Goal: Task Accomplishment & Management: Use online tool/utility

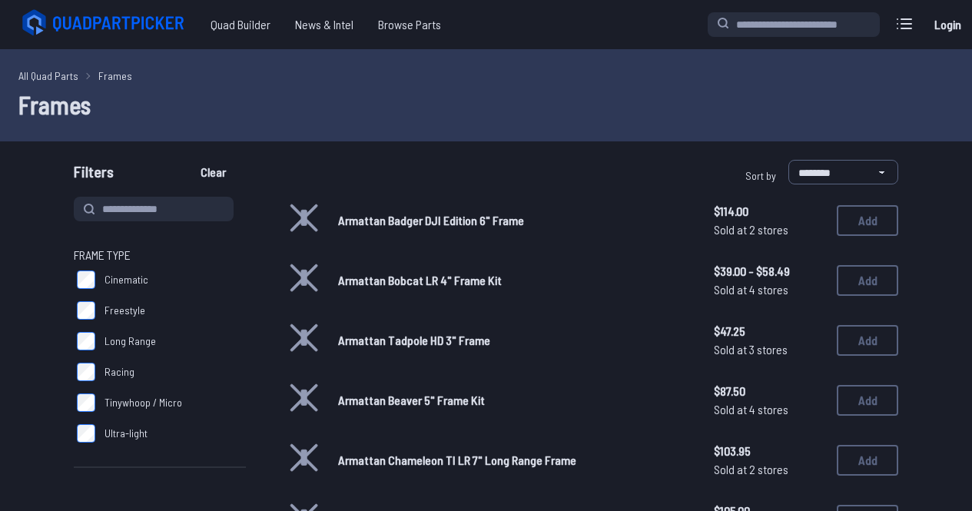
scroll to position [48, 0]
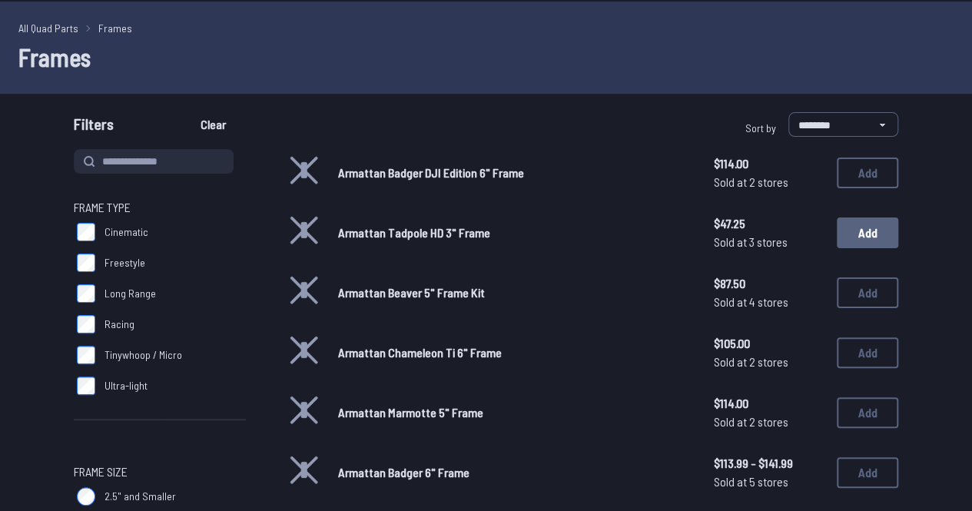
click at [866, 235] on button "Add" at bounding box center [866, 232] width 61 height 31
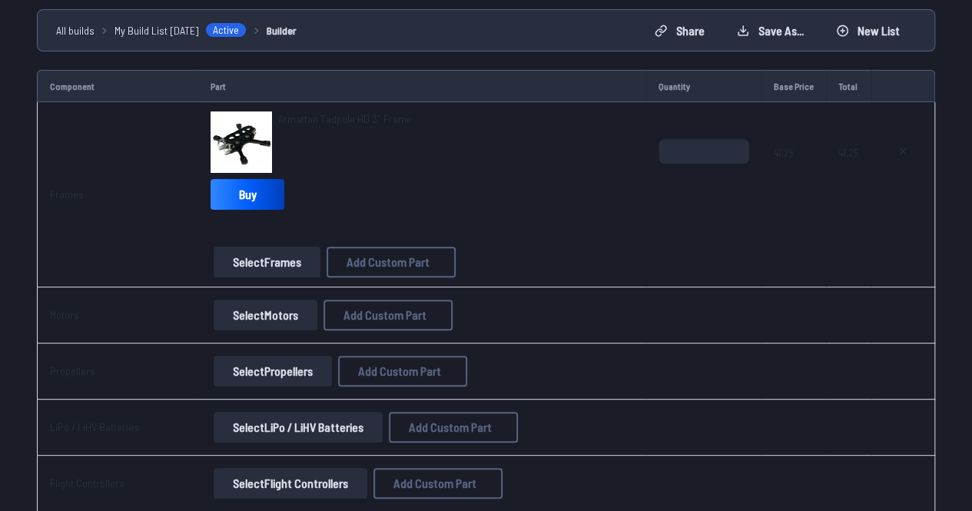
scroll to position [157, 0]
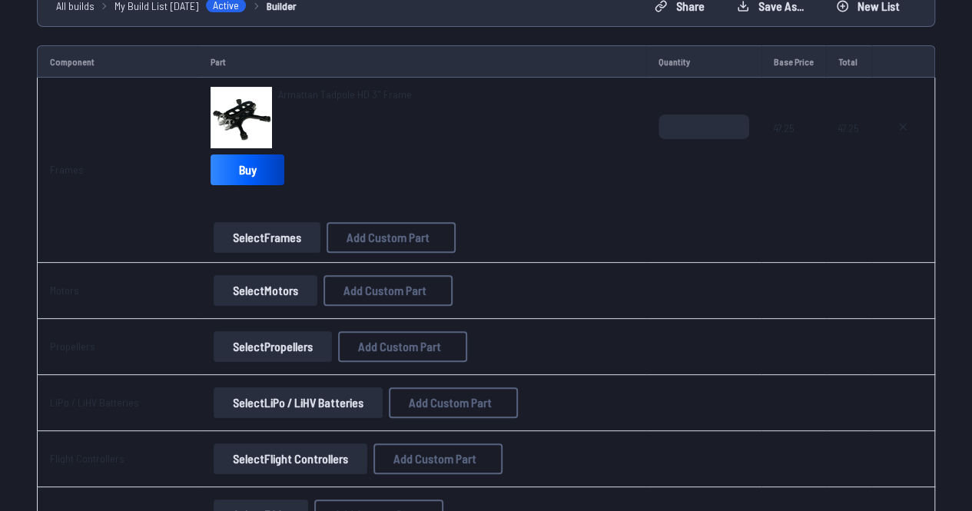
click at [283, 290] on button "Select Motors" at bounding box center [266, 290] width 104 height 31
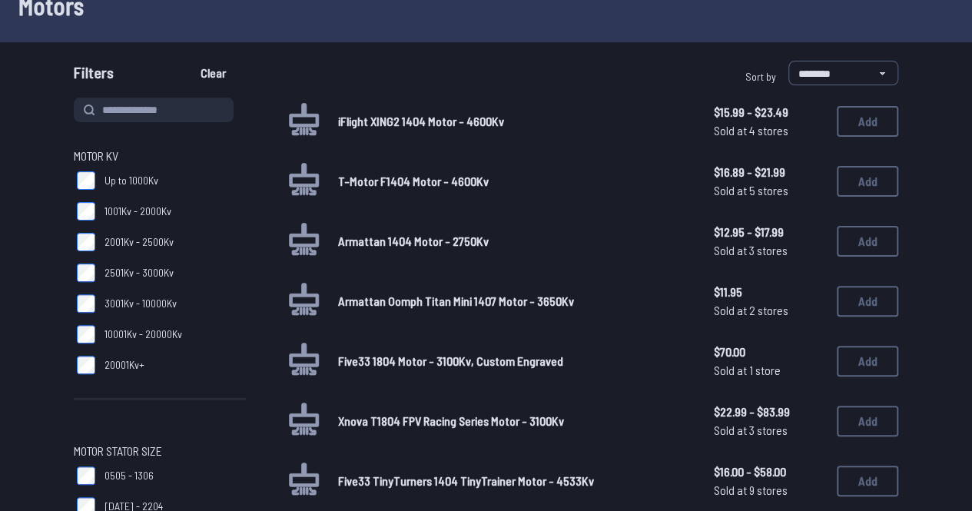
scroll to position [100, 0]
click at [887, 116] on button "Add" at bounding box center [866, 120] width 61 height 31
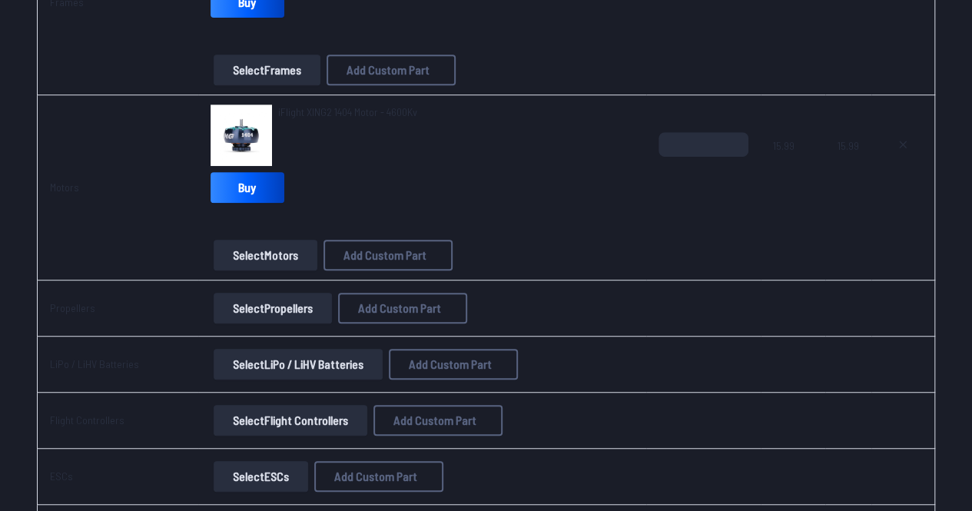
scroll to position [326, 0]
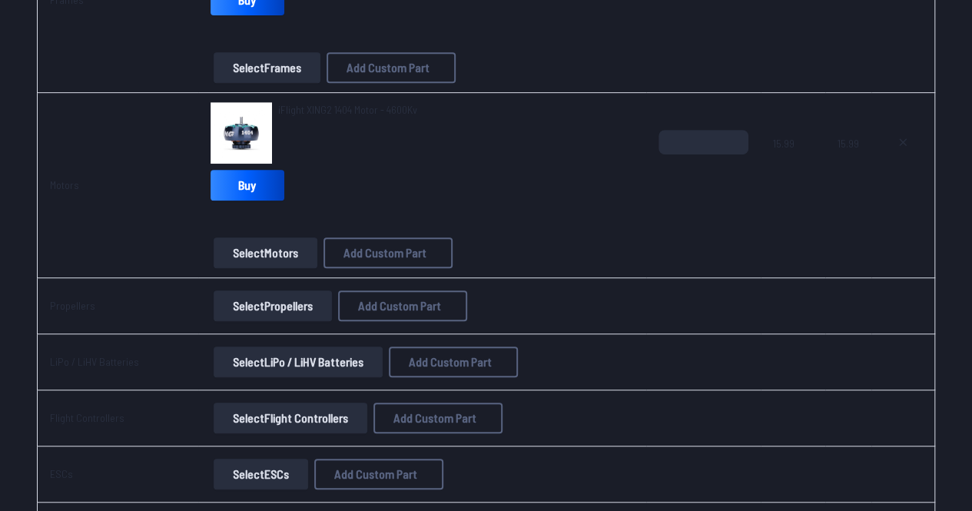
click at [309, 300] on button "Select Propellers" at bounding box center [273, 305] width 118 height 31
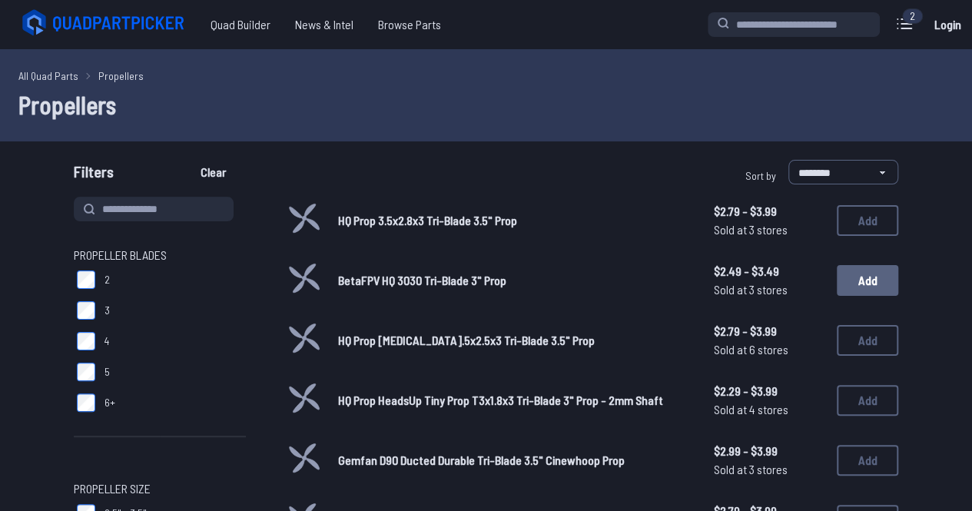
click at [866, 280] on button "Add" at bounding box center [866, 280] width 61 height 31
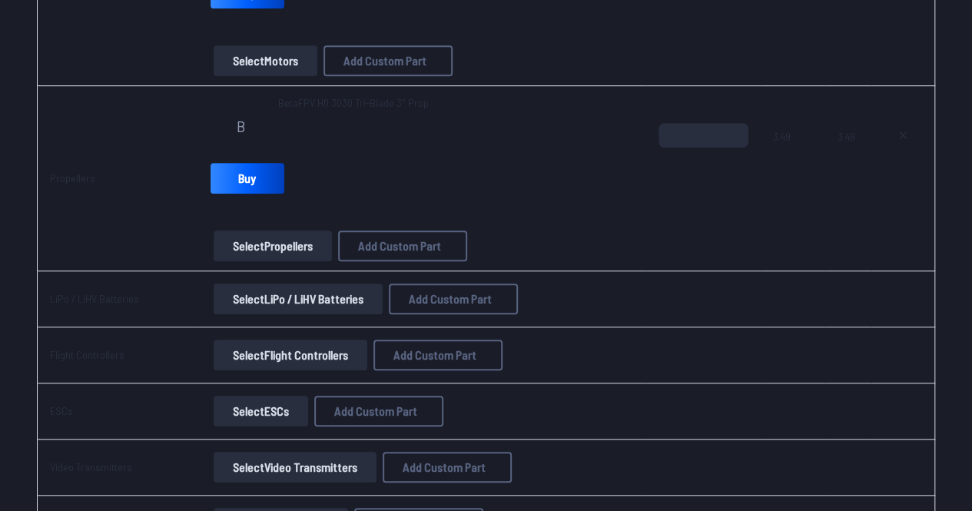
scroll to position [522, 0]
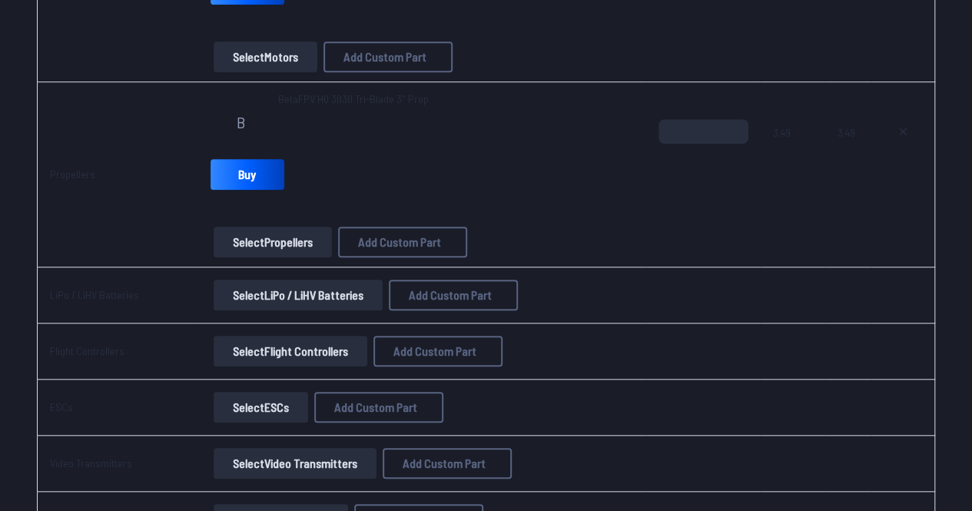
click at [312, 302] on button "Select LiPo / LiHV Batteries" at bounding box center [298, 295] width 169 height 31
click at [341, 298] on button "Select LiPo / LiHV Batteries" at bounding box center [298, 295] width 169 height 31
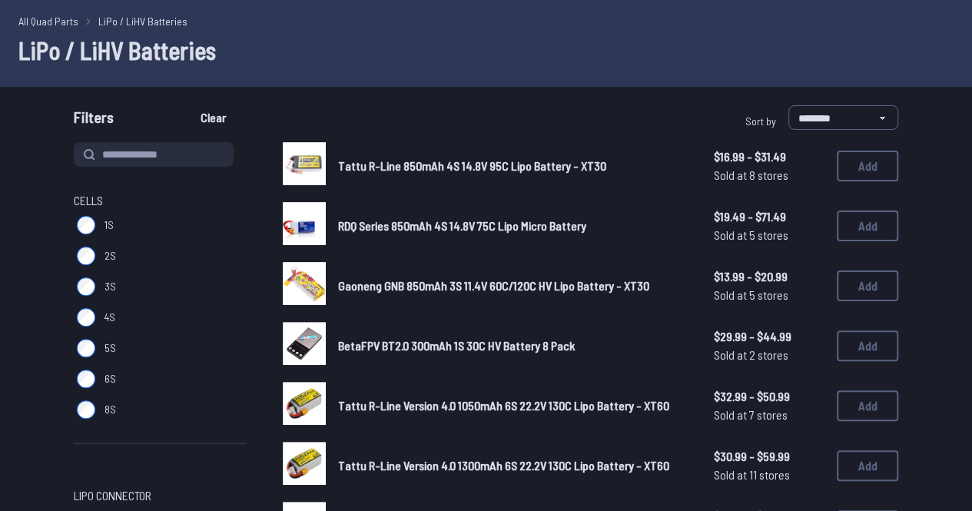
scroll to position [55, 0]
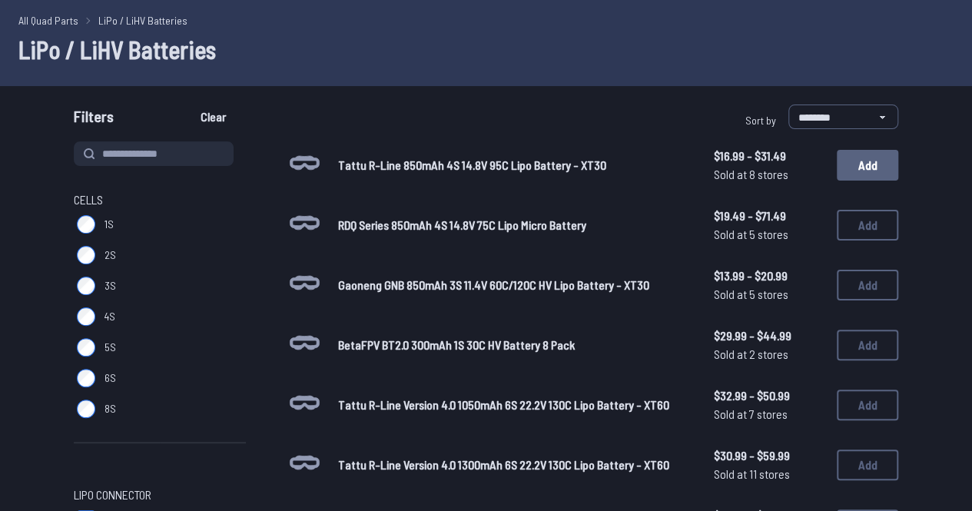
click at [882, 161] on button "Add" at bounding box center [866, 165] width 61 height 31
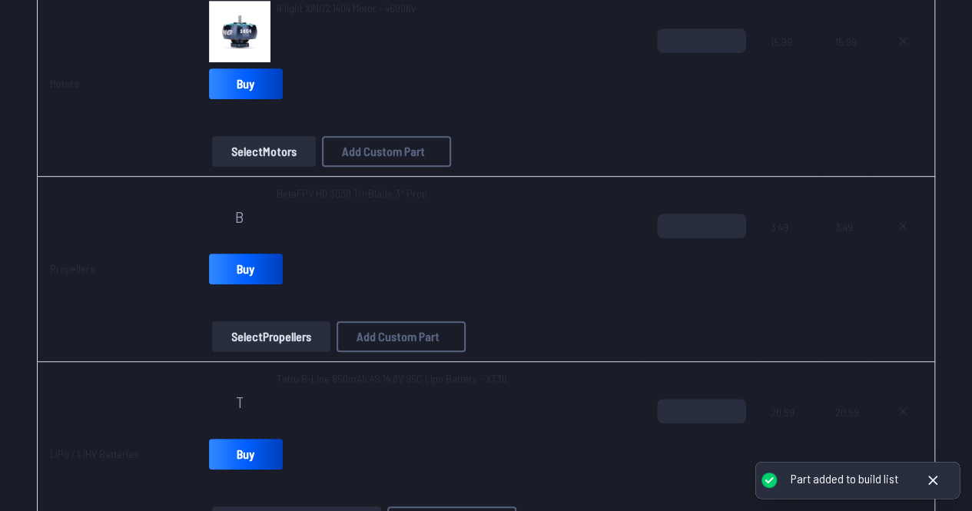
scroll to position [429, 0]
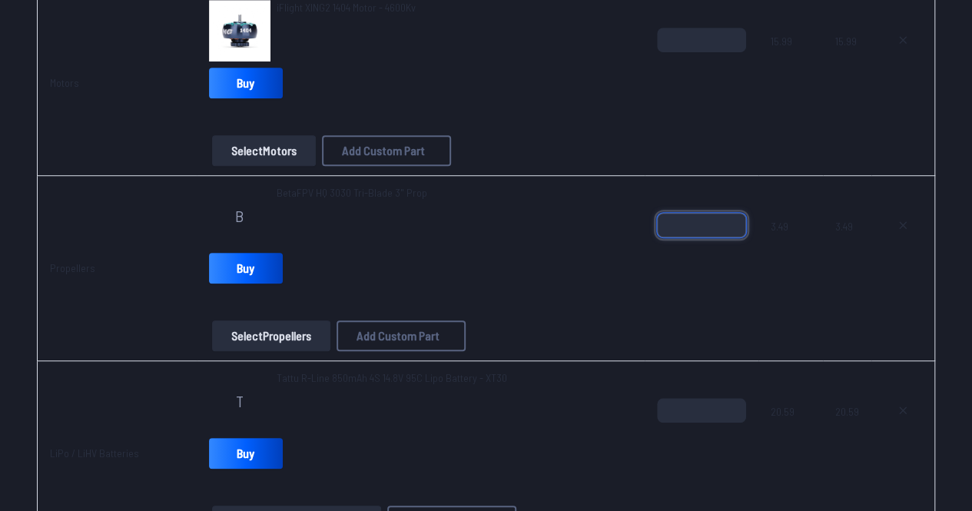
click at [715, 217] on input "*" at bounding box center [701, 225] width 89 height 25
type input "*"
click at [733, 219] on input "*" at bounding box center [701, 225] width 89 height 25
click at [581, 366] on td "T Tattu R-Line 850mAh 4S 14.8V 95C Lipo Battery - XT30 Buy Select LiPo / LiHV B…" at bounding box center [421, 453] width 448 height 185
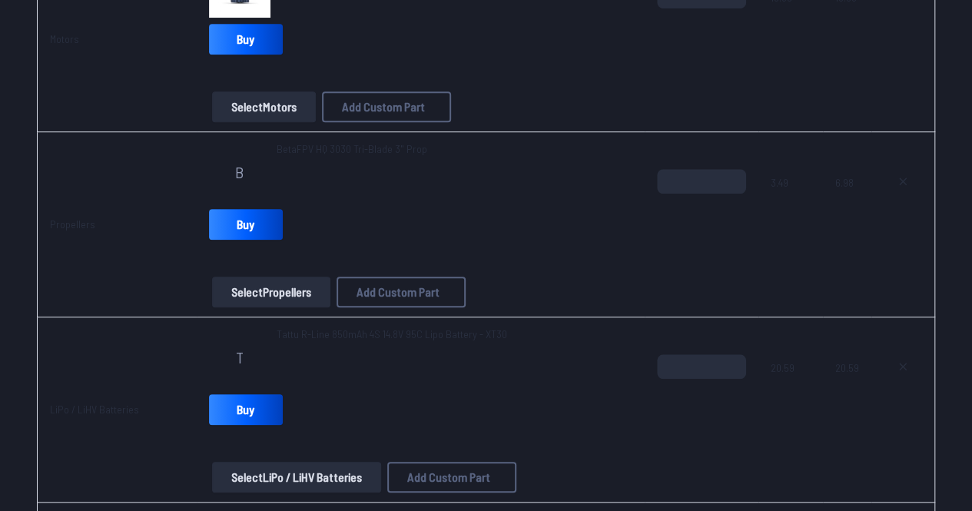
scroll to position [505, 0]
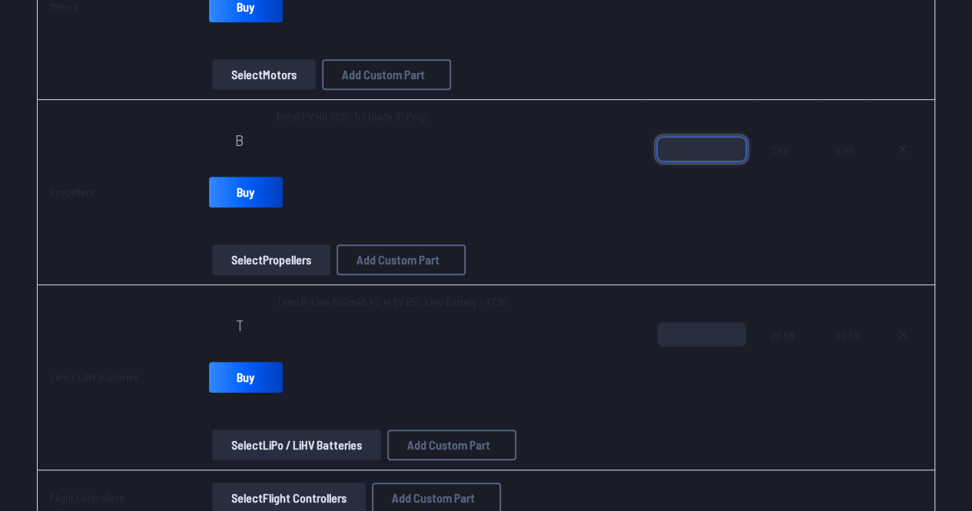
click at [689, 151] on input "*" at bounding box center [701, 149] width 89 height 25
type input "*"
click at [687, 339] on input "*" at bounding box center [701, 334] width 89 height 25
type input "*"
click at [679, 369] on div "*" at bounding box center [701, 359] width 89 height 74
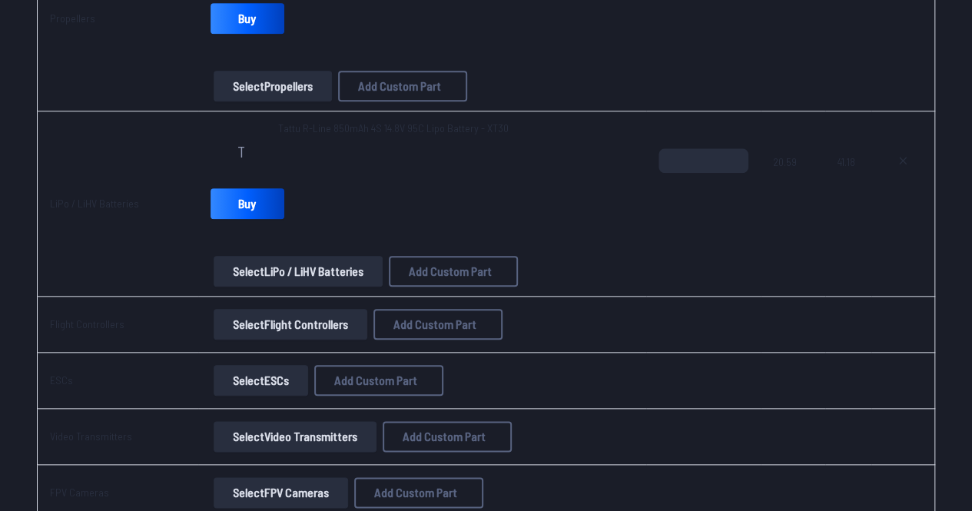
scroll to position [680, 0]
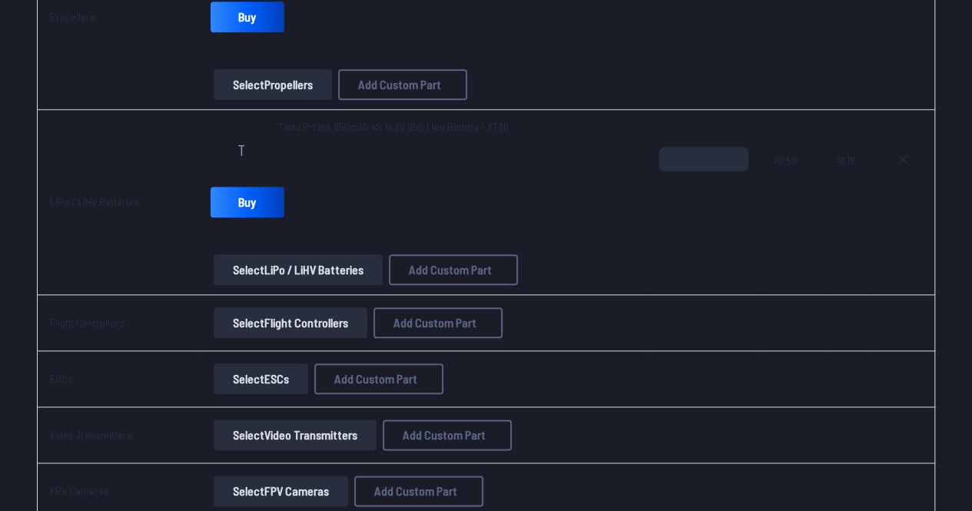
click at [306, 326] on button "Select Flight Controllers" at bounding box center [291, 322] width 154 height 31
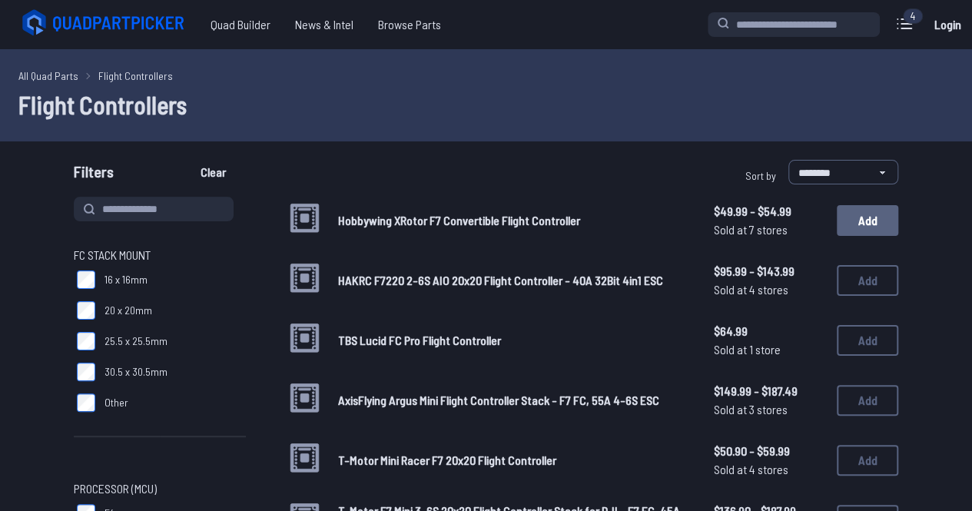
click at [859, 225] on button "Add" at bounding box center [866, 220] width 61 height 31
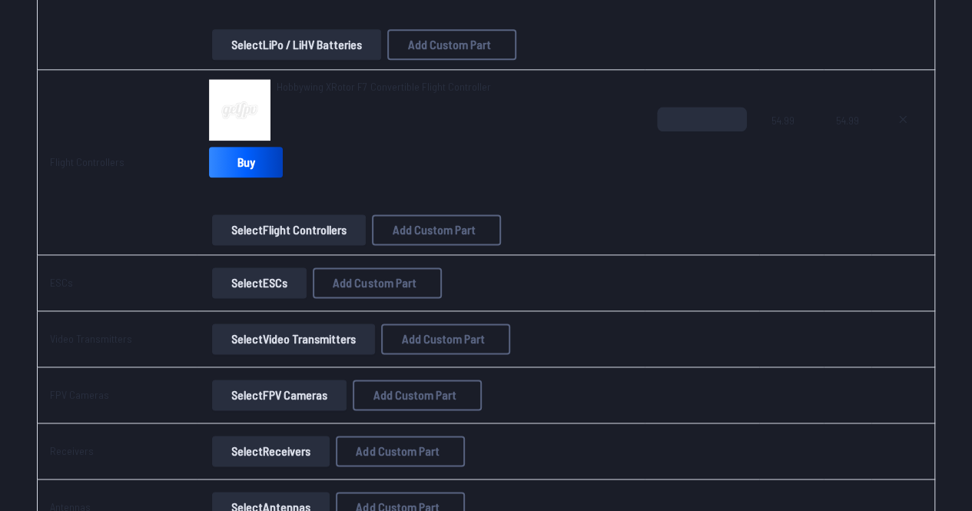
scroll to position [999, 0]
